Goal: Check status

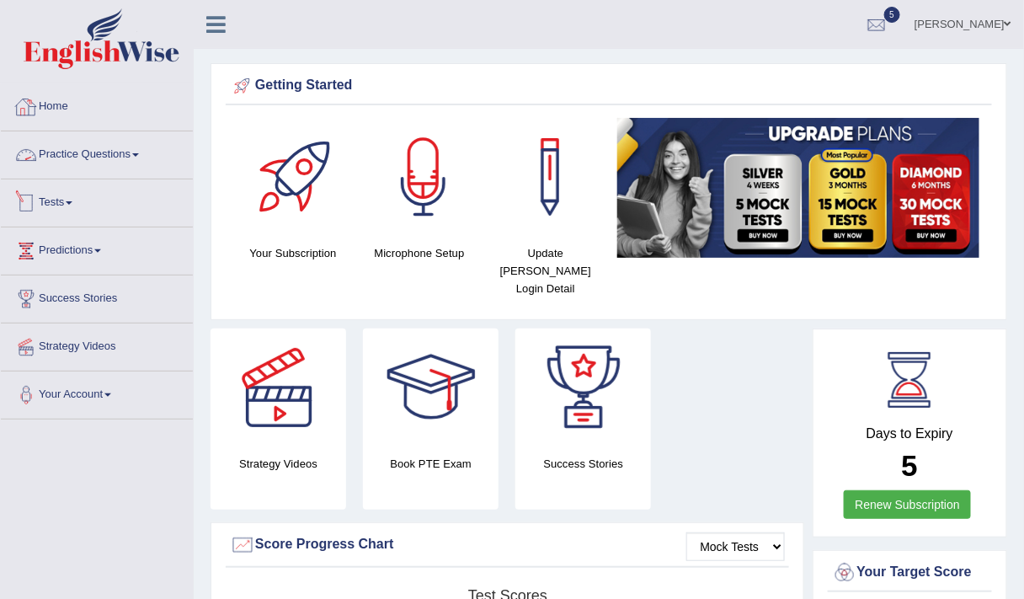
drag, startPoint x: 0, startPoint y: 0, endPoint x: 56, endPoint y: 200, distance: 208.0
click at [56, 200] on link "Tests" at bounding box center [97, 200] width 192 height 42
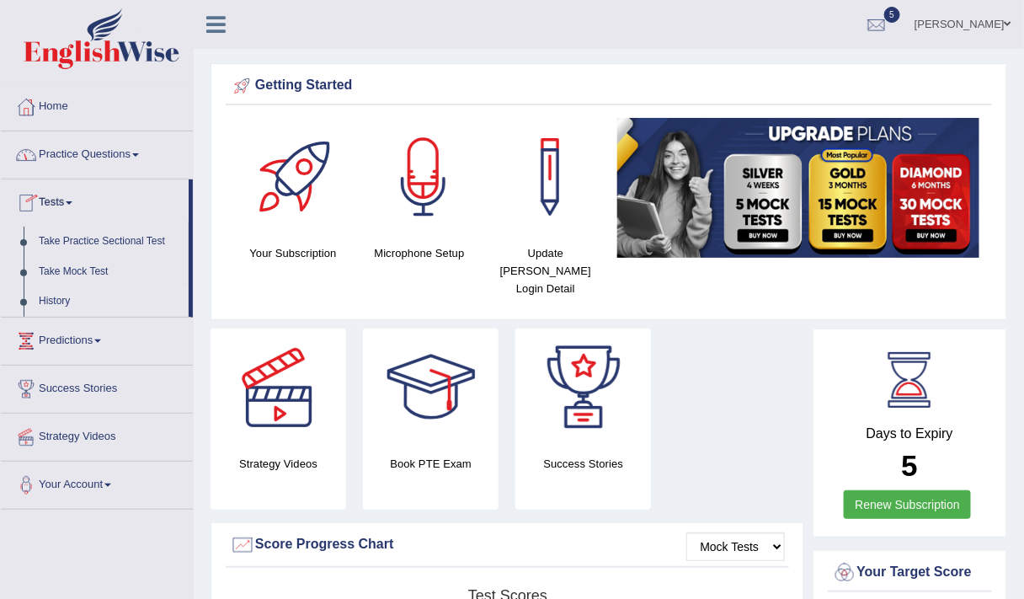
click at [57, 293] on link "History" at bounding box center [109, 301] width 157 height 30
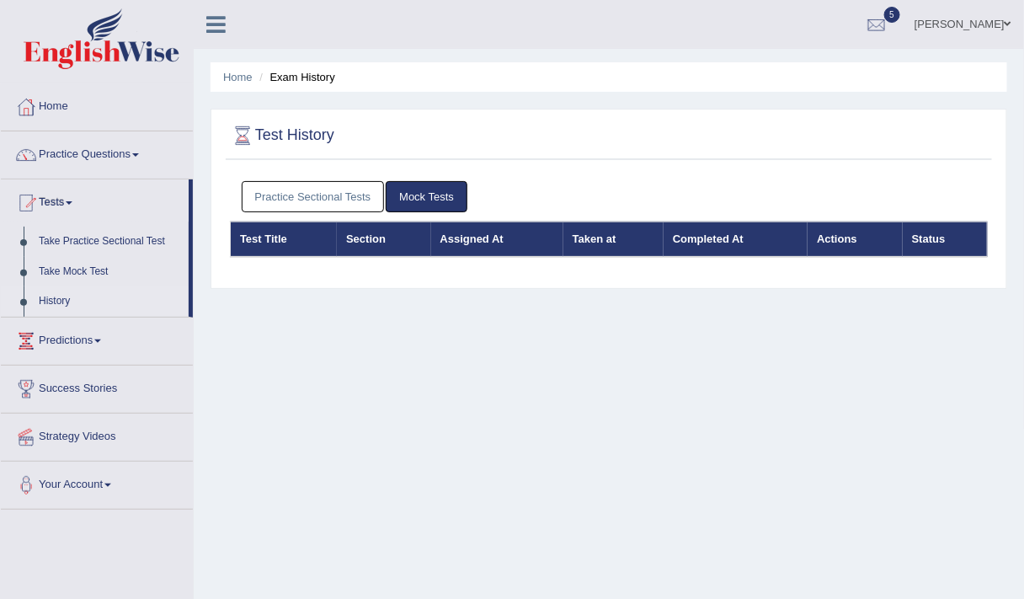
click at [273, 196] on link "Practice Sectional Tests" at bounding box center [313, 196] width 143 height 31
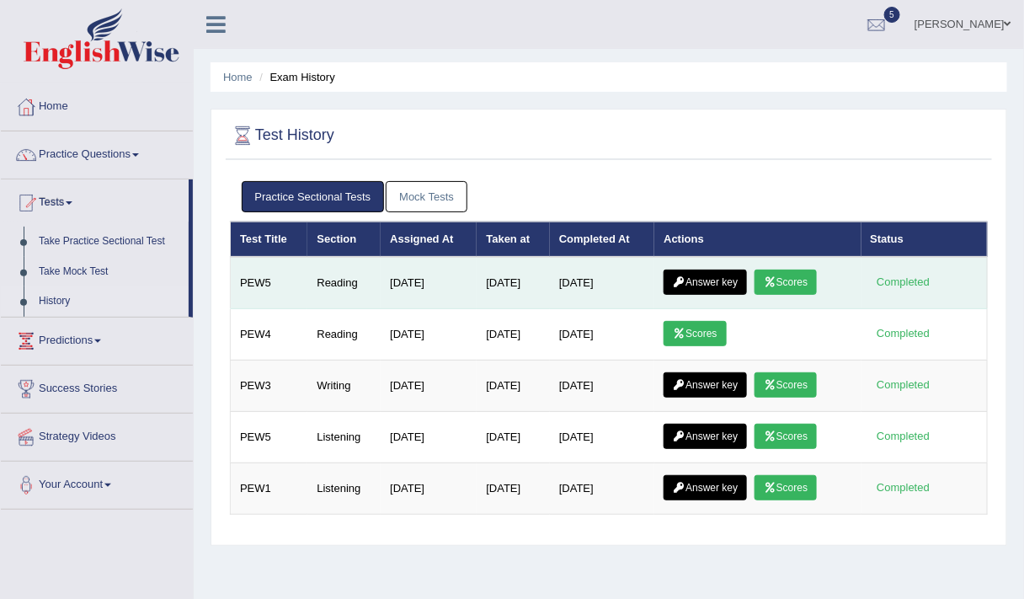
click at [724, 282] on link "Answer key" at bounding box center [704, 281] width 83 height 25
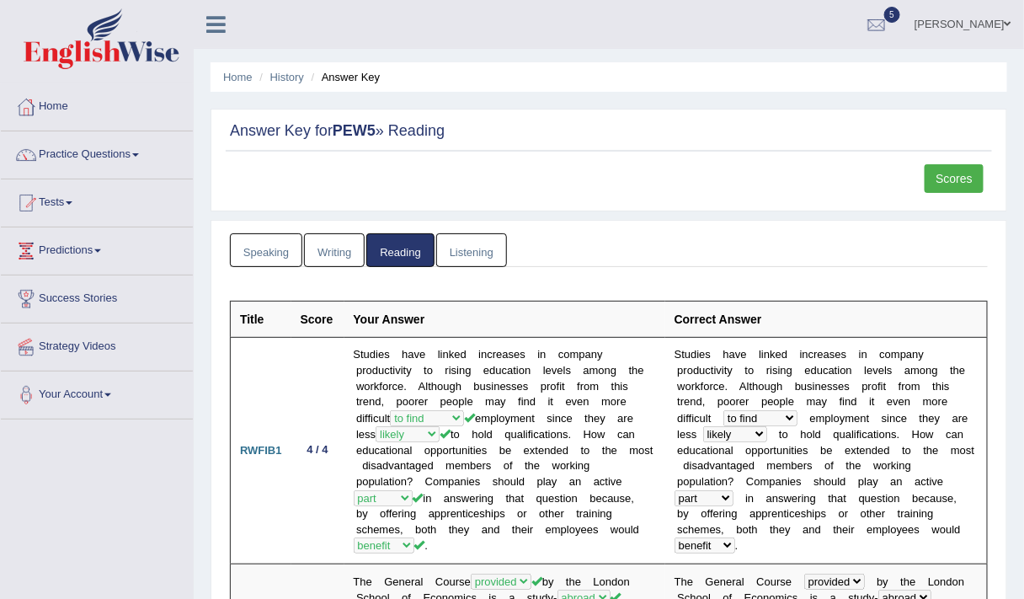
click at [938, 175] on link "Scores" at bounding box center [954, 178] width 59 height 29
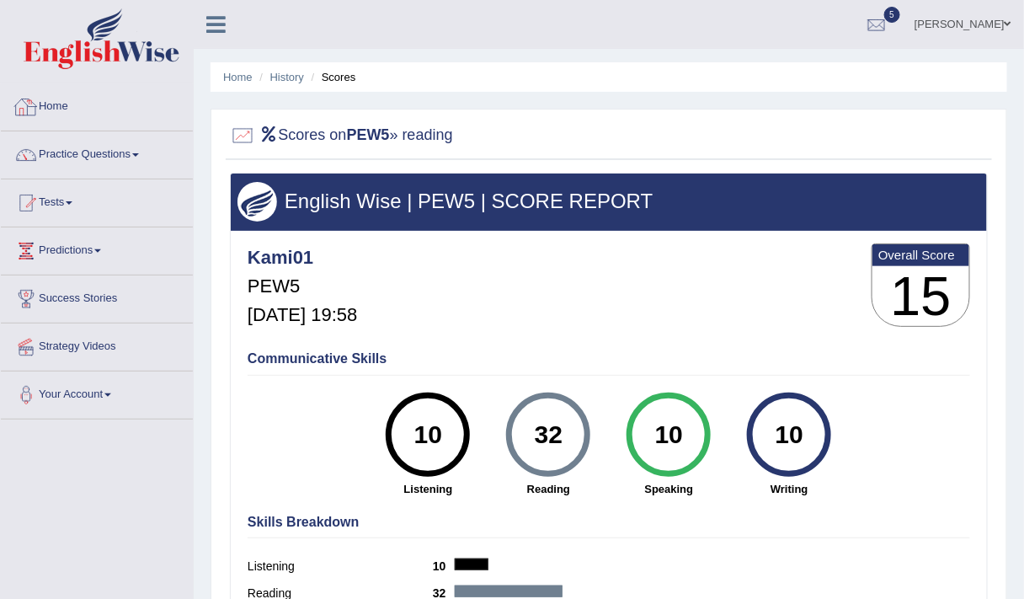
click at [67, 107] on link "Home" at bounding box center [97, 104] width 192 height 42
